Goal: Task Accomplishment & Management: Use online tool/utility

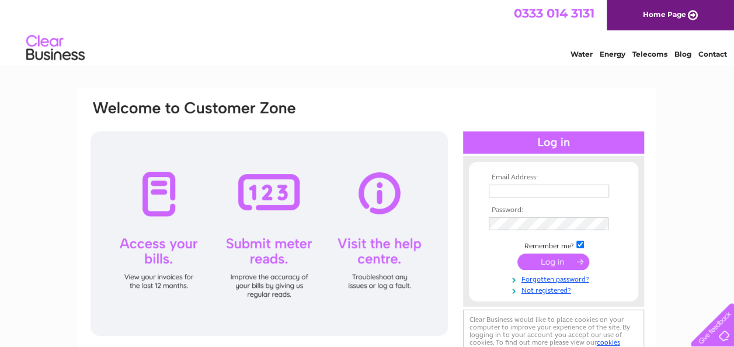
type input "bensayerltd@yahoo.co.uk"
click at [534, 265] on input "submit" at bounding box center [553, 261] width 72 height 16
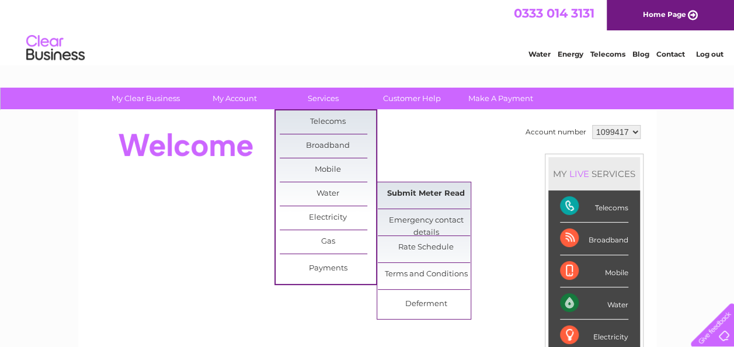
click at [415, 190] on link "Submit Meter Read" at bounding box center [426, 193] width 96 height 23
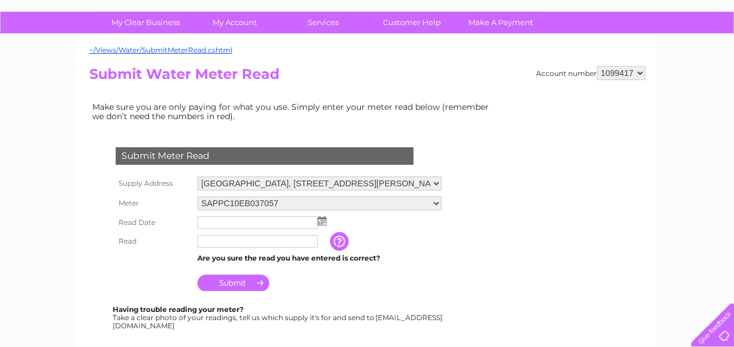
scroll to position [88, 0]
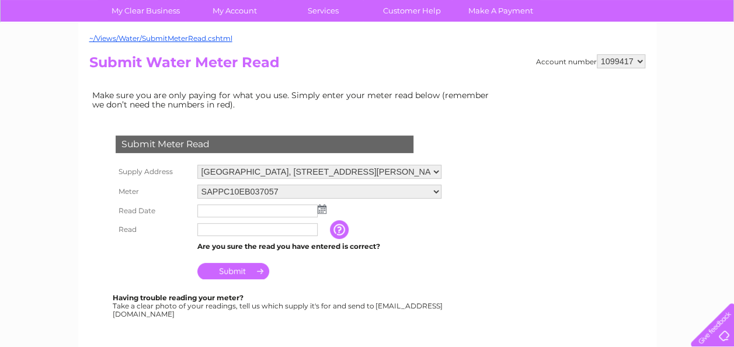
click at [293, 205] on input "text" at bounding box center [257, 210] width 120 height 13
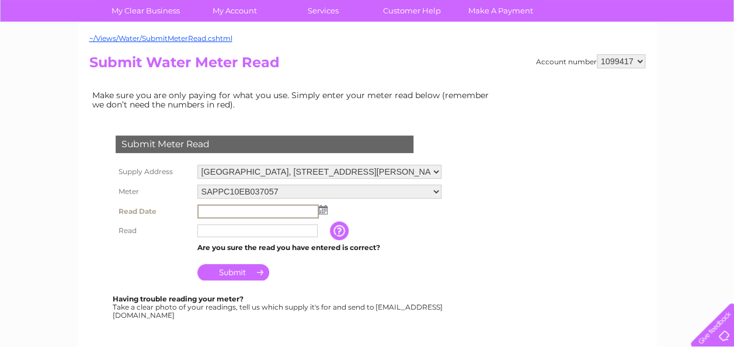
click at [323, 213] on td at bounding box center [319, 211] width 250 height 20
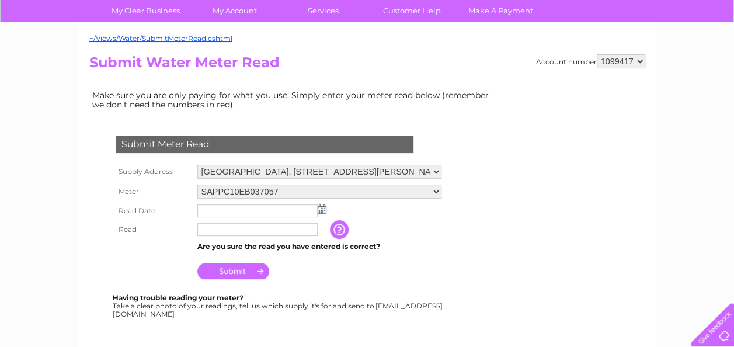
click at [322, 211] on img at bounding box center [322, 208] width 9 height 9
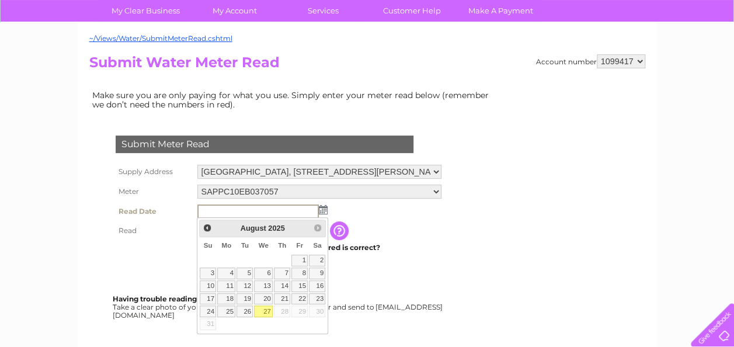
click at [265, 312] on link "27" at bounding box center [263, 311] width 19 height 12
type input "[DATE]"
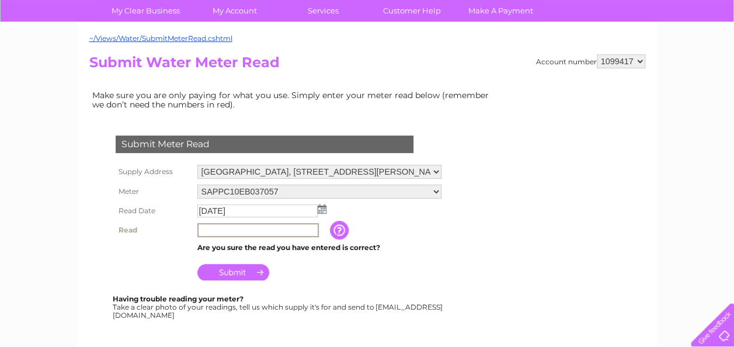
click at [211, 233] on input "text" at bounding box center [257, 230] width 121 height 14
type input "02229"
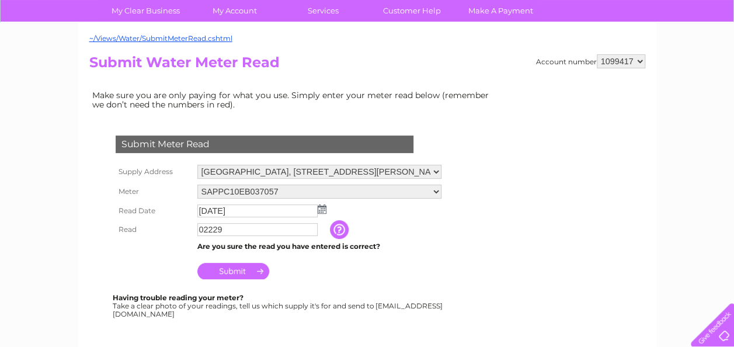
click at [245, 268] on input "Submit" at bounding box center [233, 271] width 72 height 16
